Goal: Information Seeking & Learning: Learn about a topic

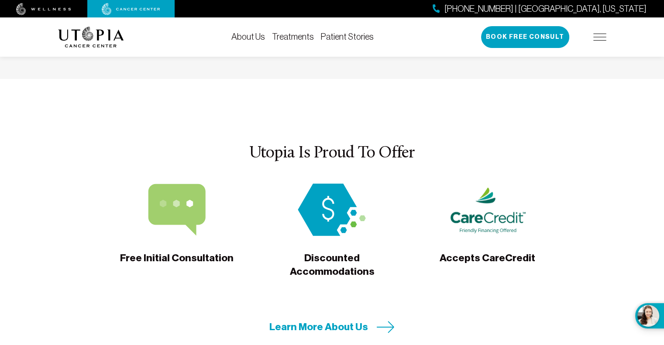
scroll to position [2664, 0]
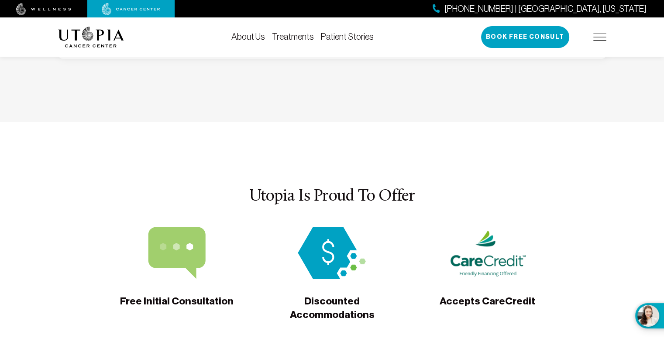
click at [296, 34] on link "Treatments" at bounding box center [293, 37] width 42 height 10
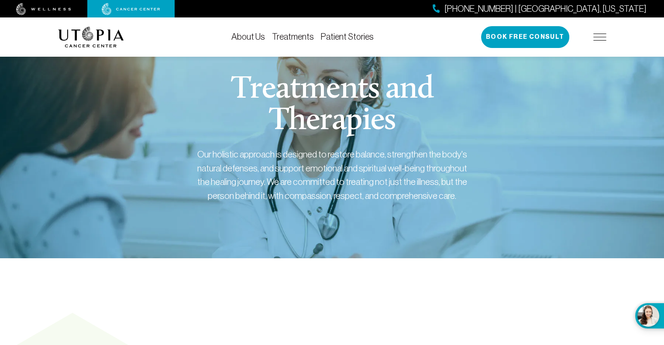
click at [603, 35] on img at bounding box center [600, 37] width 13 height 7
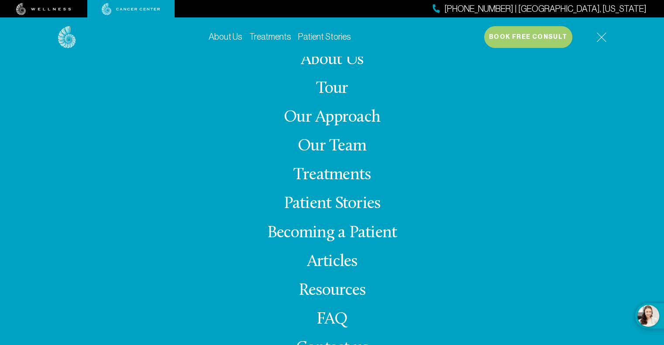
click at [345, 174] on link "Treatments" at bounding box center [331, 175] width 77 height 17
click at [344, 141] on link "Our Team" at bounding box center [332, 146] width 69 height 17
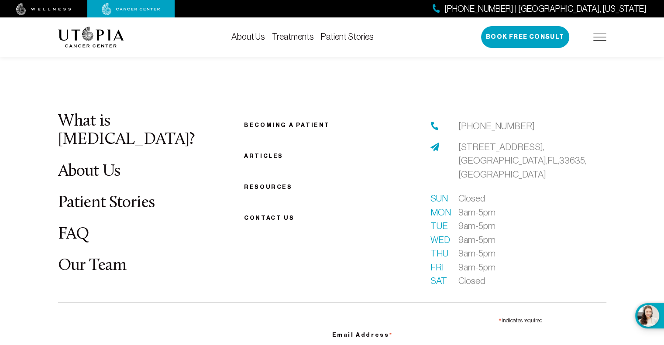
scroll to position [2882, 0]
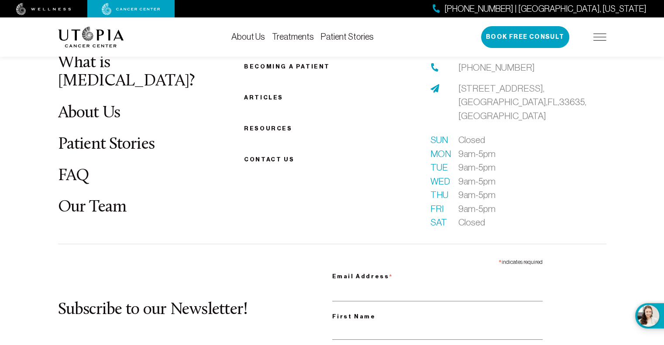
click at [608, 31] on div "About Us Treatments Patient Stories [PHONE_NUMBER] | [GEOGRAPHIC_DATA], [US_STA…" at bounding box center [332, 36] width 559 height 39
click at [600, 38] on img at bounding box center [600, 37] width 13 height 7
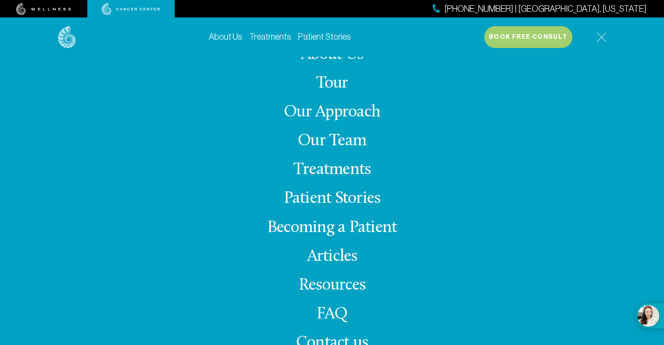
scroll to position [2999, 0]
click at [328, 263] on link "Articles" at bounding box center [332, 257] width 51 height 17
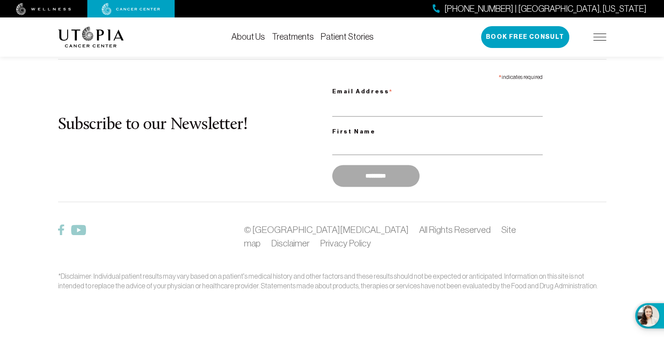
scroll to position [1266, 0]
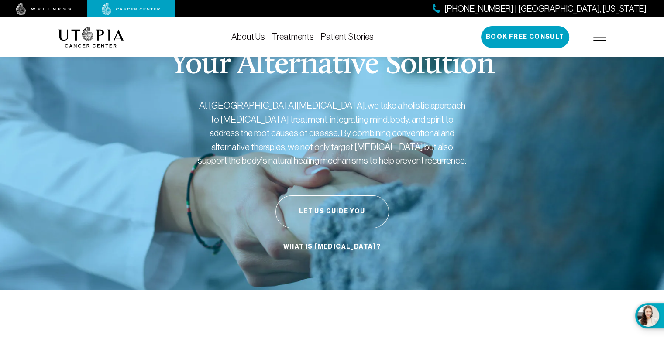
scroll to position [5, 0]
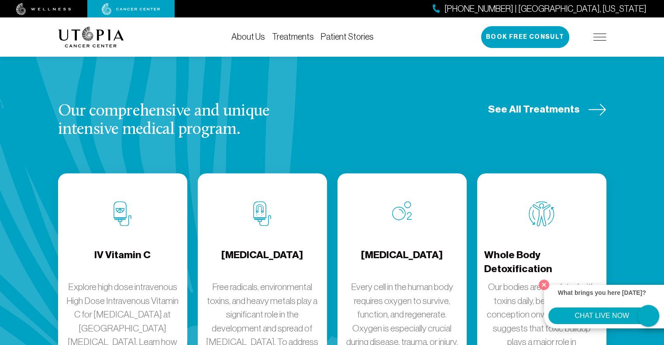
scroll to position [1223, 0]
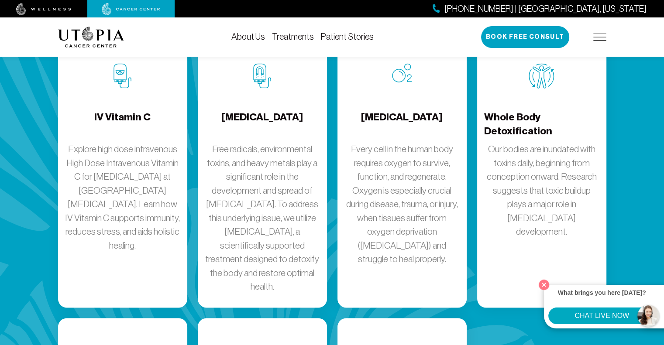
click at [379, 110] on h4 "[MEDICAL_DATA]" at bounding box center [402, 124] width 82 height 28
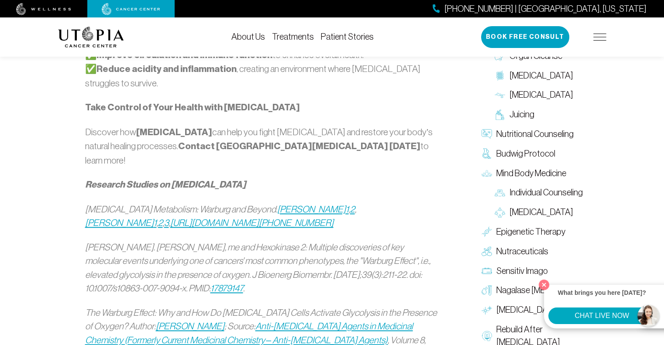
scroll to position [1092, 0]
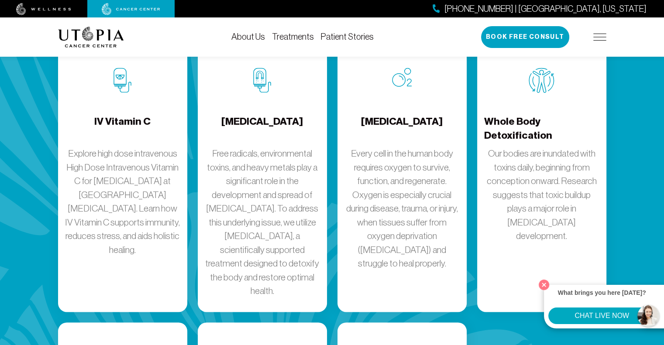
scroll to position [1223, 0]
